Goal: Information Seeking & Learning: Find specific fact

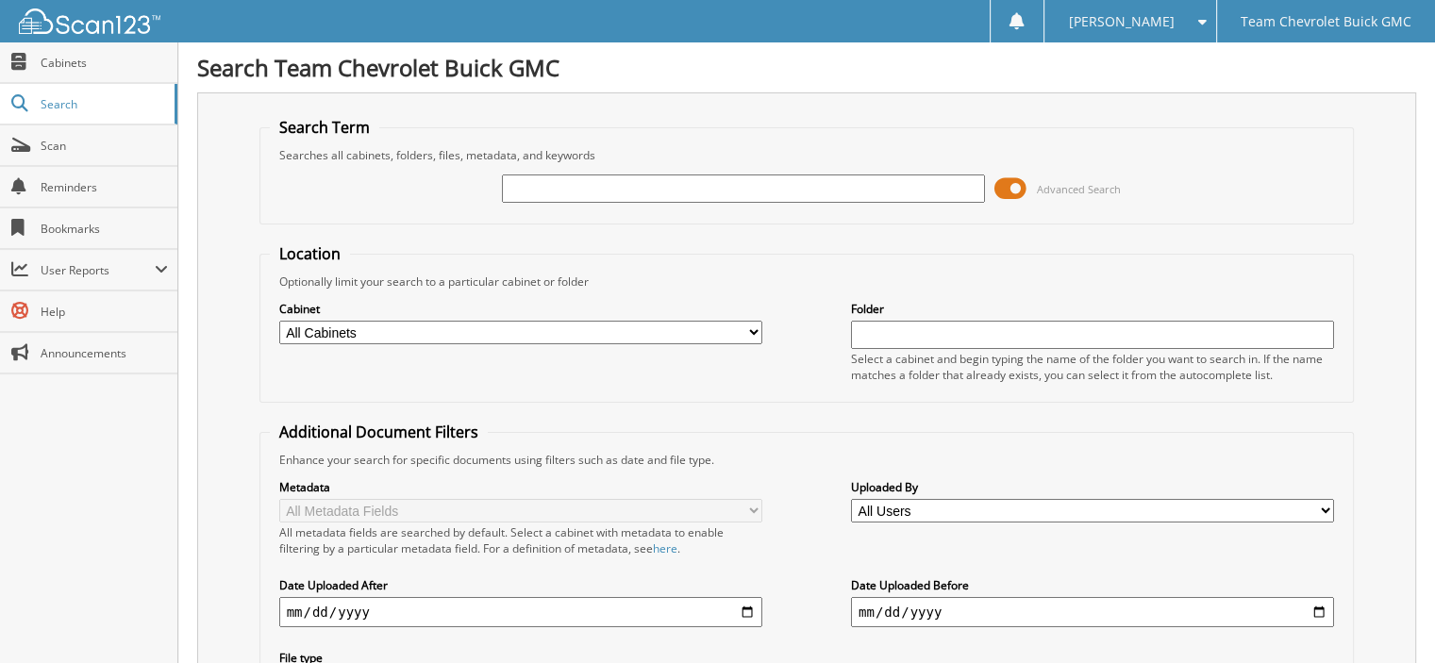
click at [564, 201] on div at bounding box center [743, 189] width 483 height 32
type input "G2097"
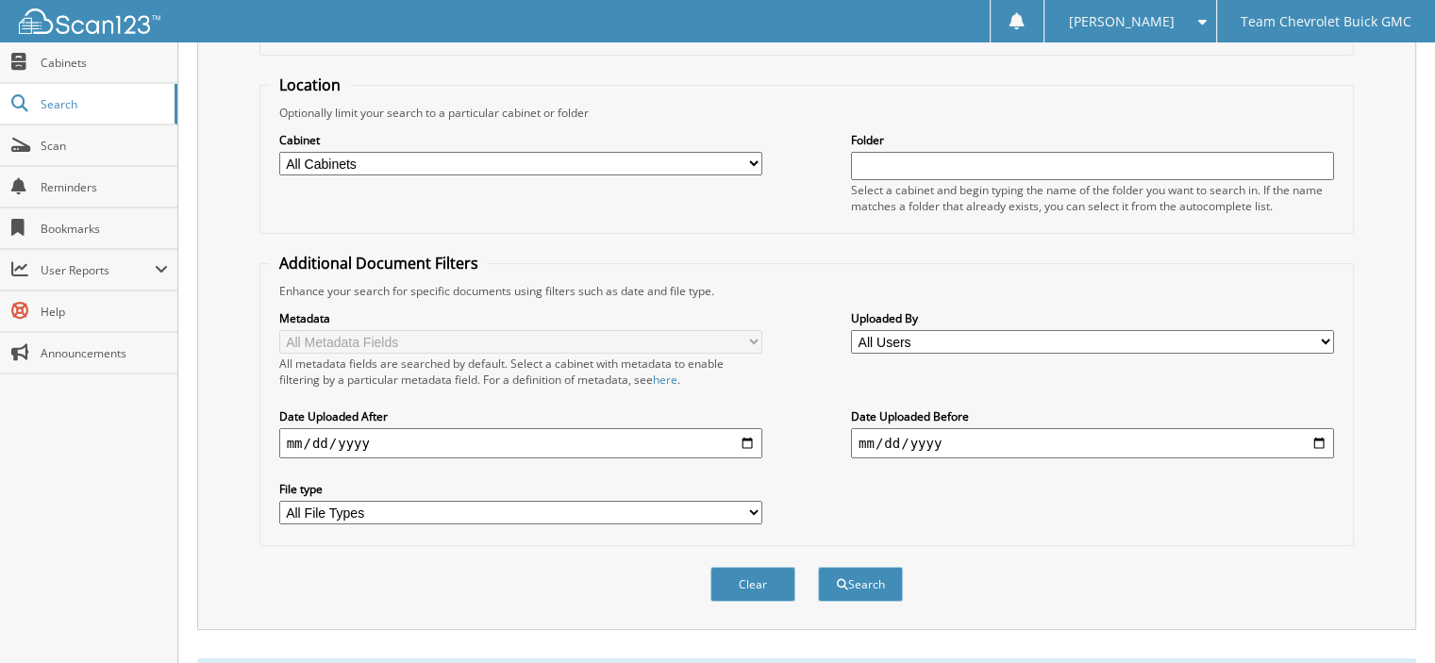
scroll to position [575, 0]
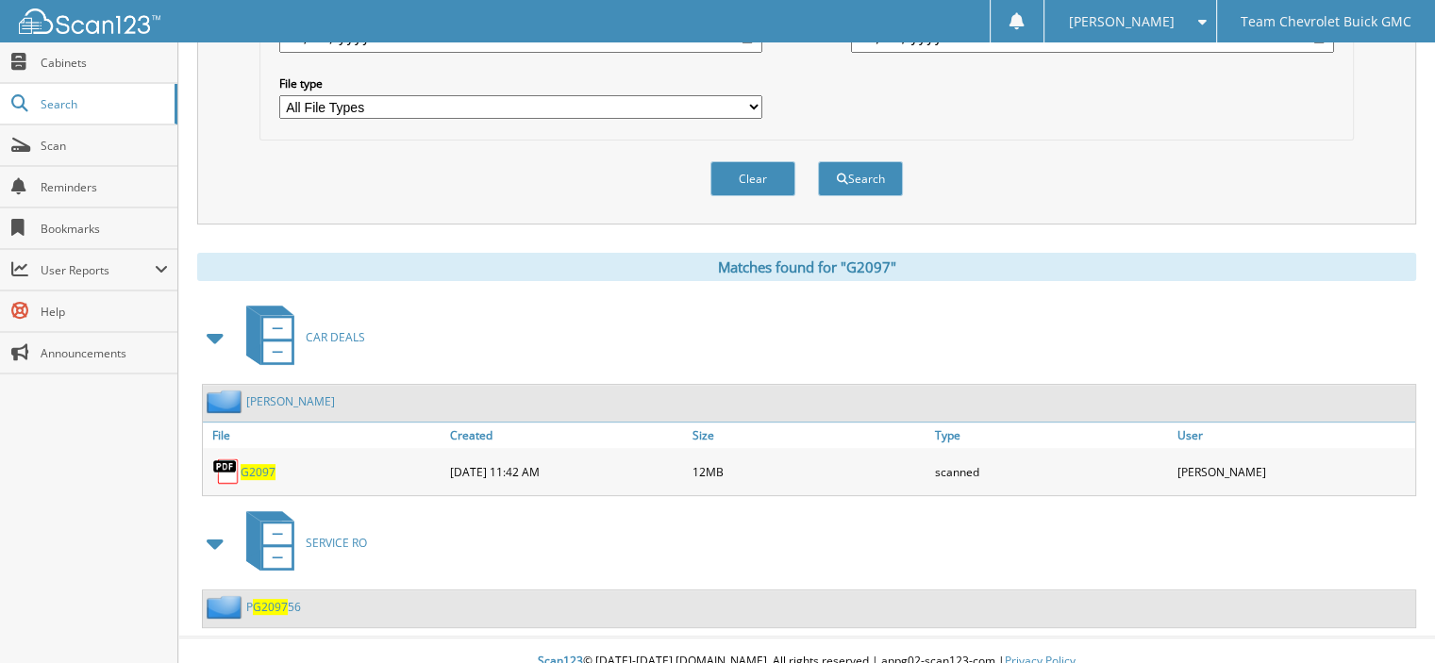
click at [257, 464] on span "G2097" at bounding box center [258, 472] width 35 height 16
click at [68, 140] on span "Scan" at bounding box center [104, 146] width 127 height 16
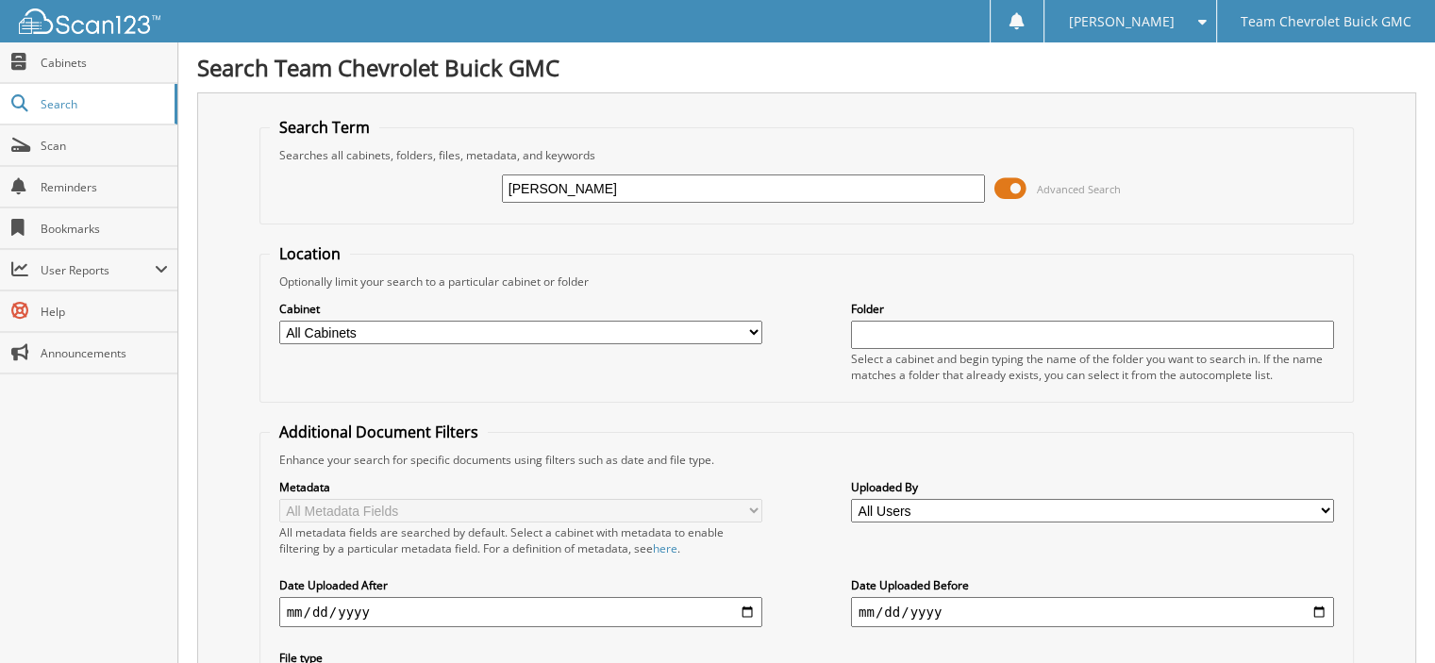
type input "TONCHE"
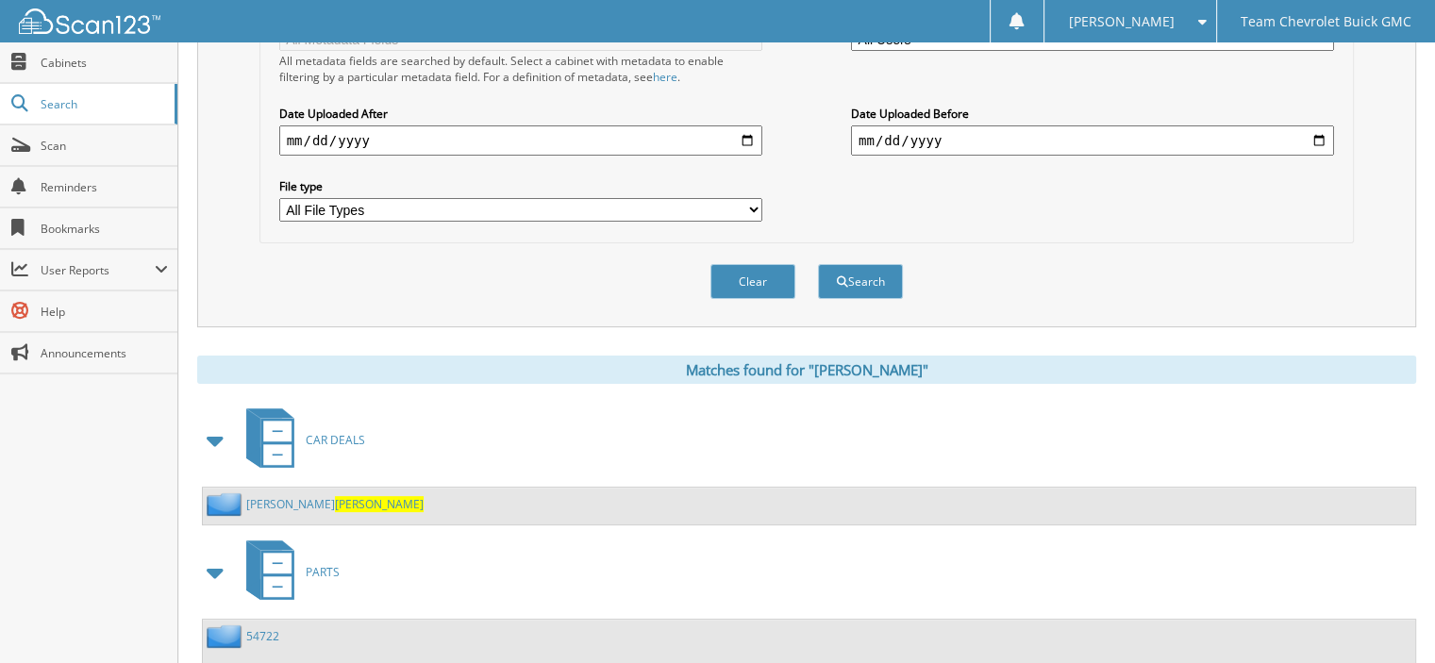
scroll to position [566, 0]
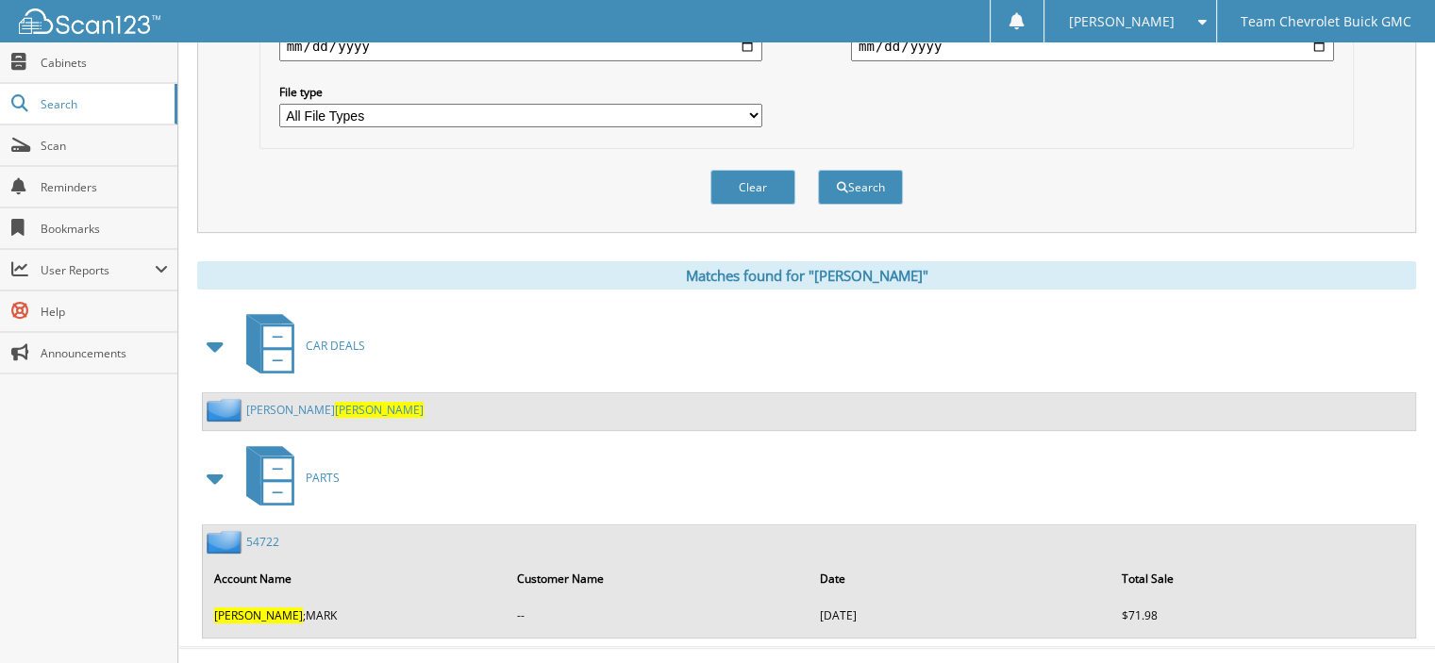
click at [335, 402] on span "[PERSON_NAME]" at bounding box center [379, 410] width 89 height 16
